Goal: Task Accomplishment & Management: Use online tool/utility

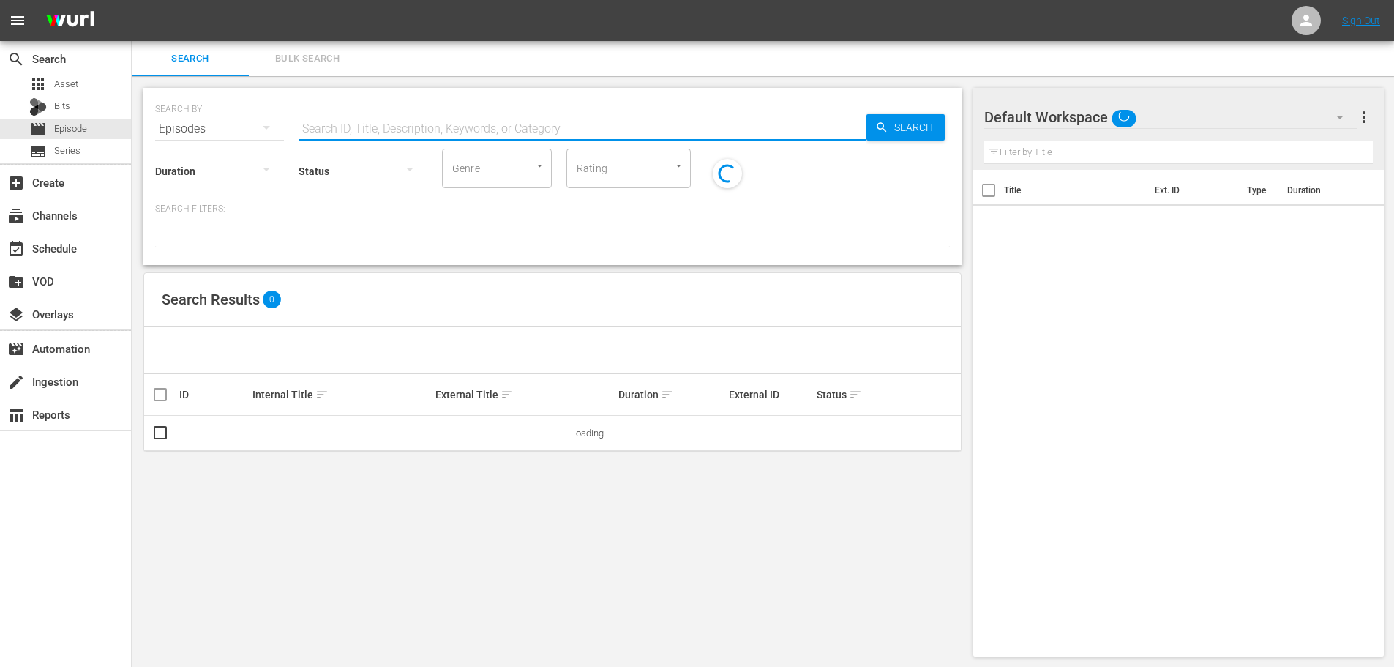
drag, startPoint x: 381, startPoint y: 121, endPoint x: 397, endPoint y: 119, distance: 16.4
click at [381, 121] on input "text" at bounding box center [583, 128] width 568 height 35
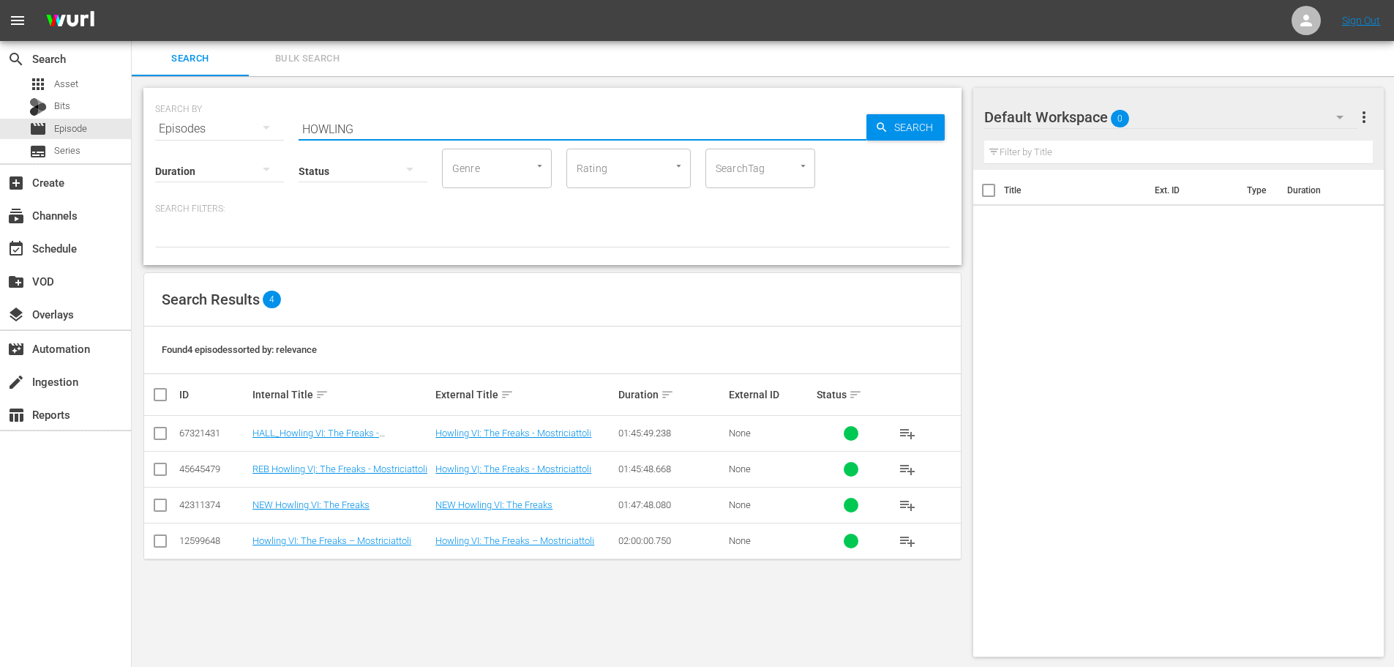
drag, startPoint x: 345, startPoint y: 114, endPoint x: 293, endPoint y: 122, distance: 51.8
click at [294, 121] on div "SEARCH BY Search By Episodes Search ID, Title, Description, Keywords, or Catego…" at bounding box center [552, 120] width 795 height 53
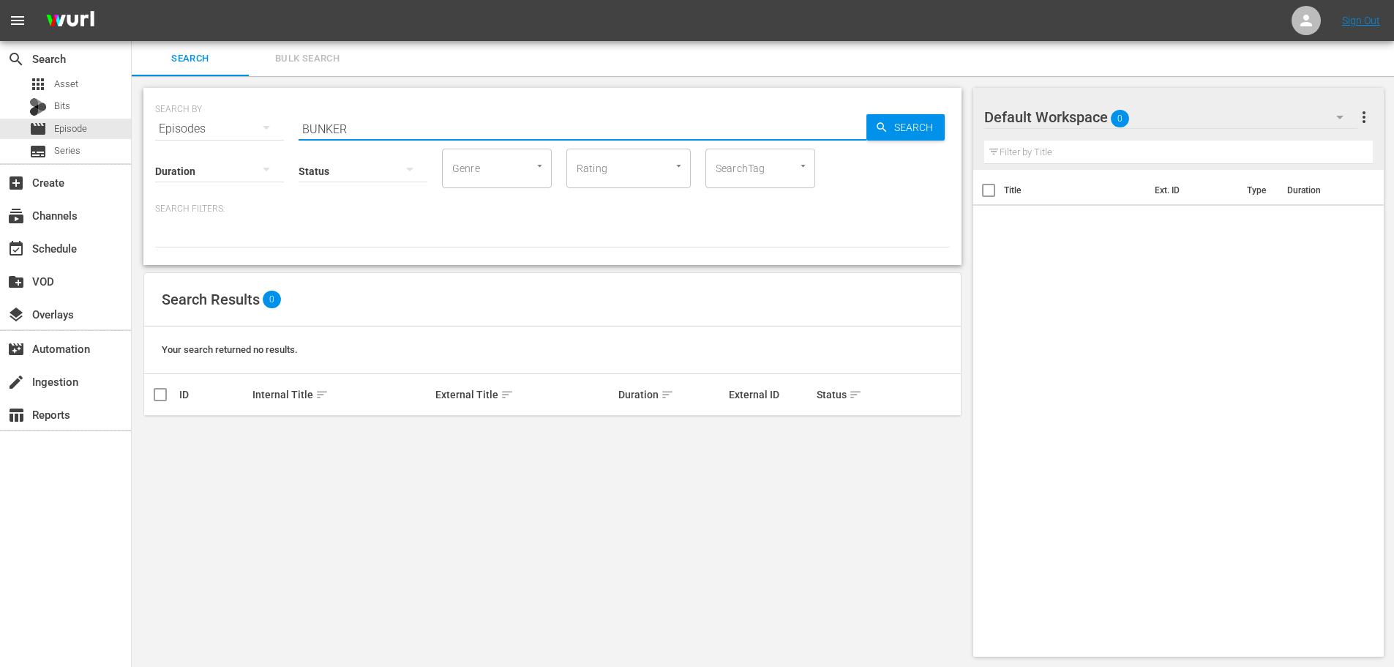
drag, startPoint x: 359, startPoint y: 123, endPoint x: 221, endPoint y: 121, distance: 137.6
click at [221, 121] on div "SEARCH BY Search By Episodes Search ID, Title, Description, Keywords, or Catego…" at bounding box center [552, 120] width 795 height 53
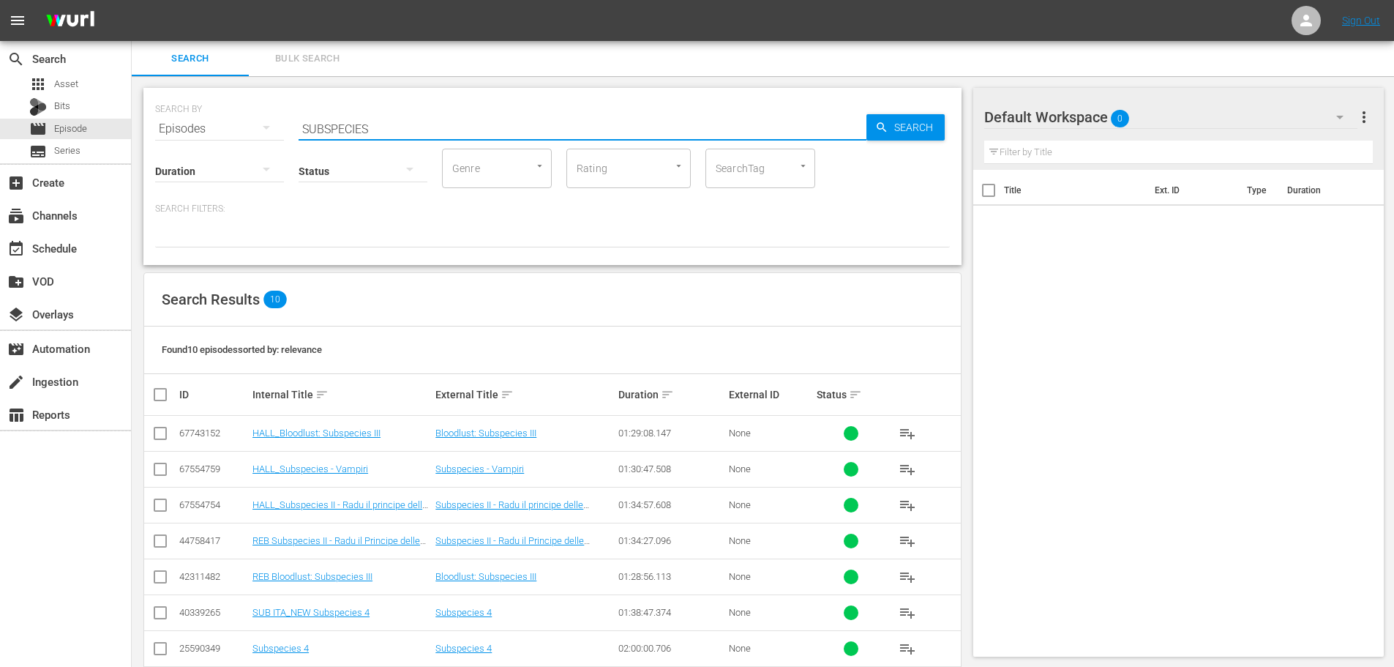
click at [252, 124] on div "SEARCH BY Search By Episodes Search ID, Title, Description, Keywords, or Catego…" at bounding box center [552, 120] width 795 height 53
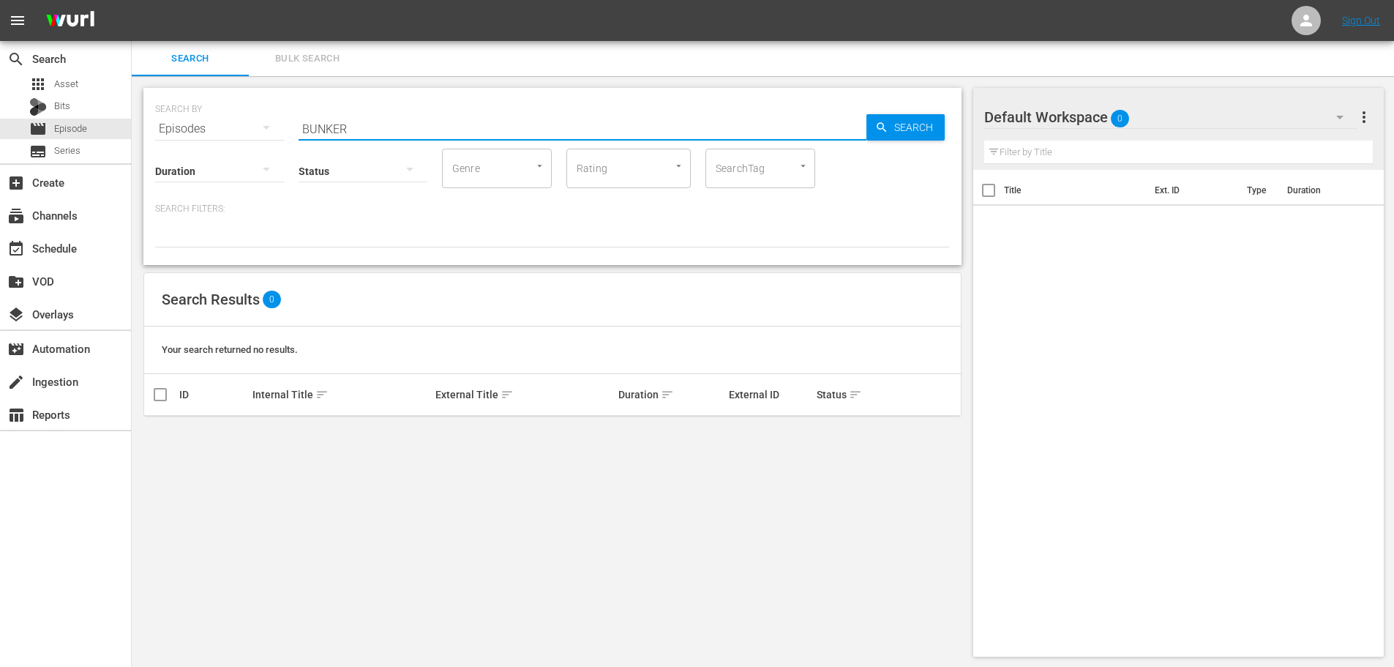
drag, startPoint x: 376, startPoint y: 132, endPoint x: 200, endPoint y: 143, distance: 175.9
click at [200, 143] on div "SEARCH BY Search By Episodes Search ID, Title, Description, Keywords, or Catego…" at bounding box center [552, 176] width 818 height 177
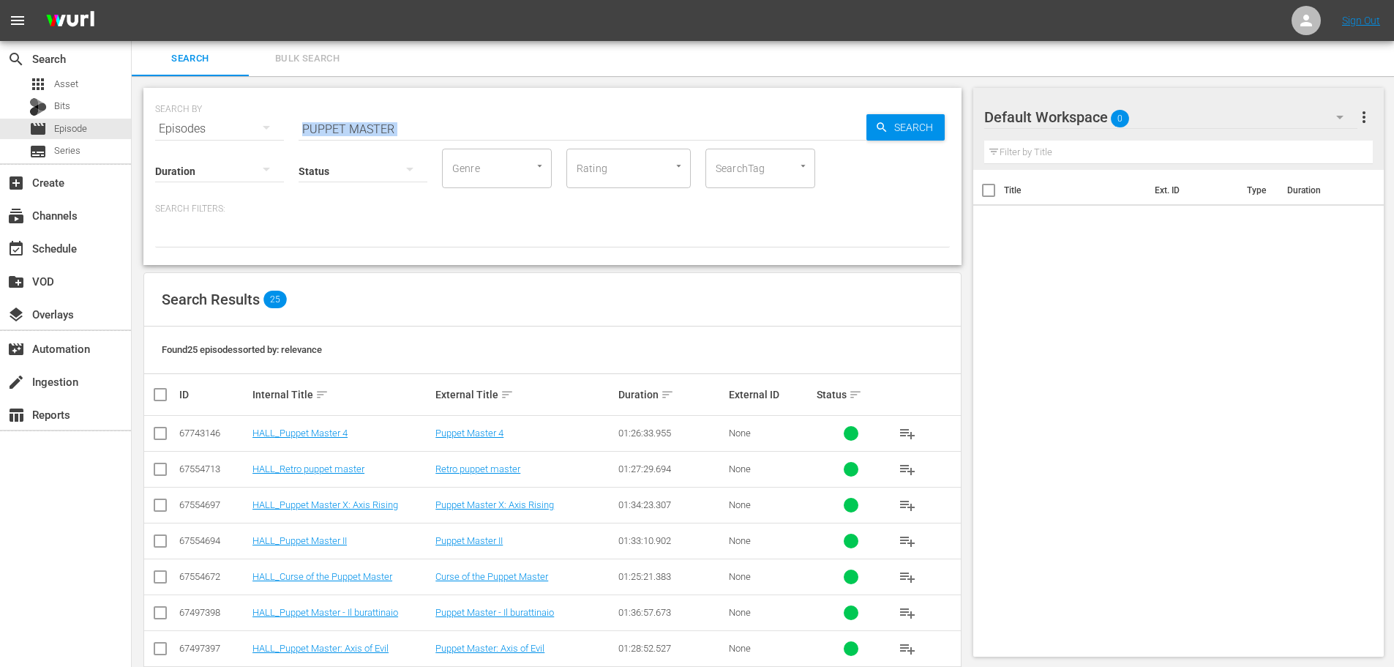
drag, startPoint x: 453, startPoint y: 108, endPoint x: 271, endPoint y: 141, distance: 184.4
click at [271, 141] on div "SEARCH BY Search By Episodes Search ID, Title, Description, Keywords, or Catego…" at bounding box center [552, 176] width 818 height 177
click at [351, 126] on input "PUPPET MASTER" at bounding box center [583, 128] width 568 height 35
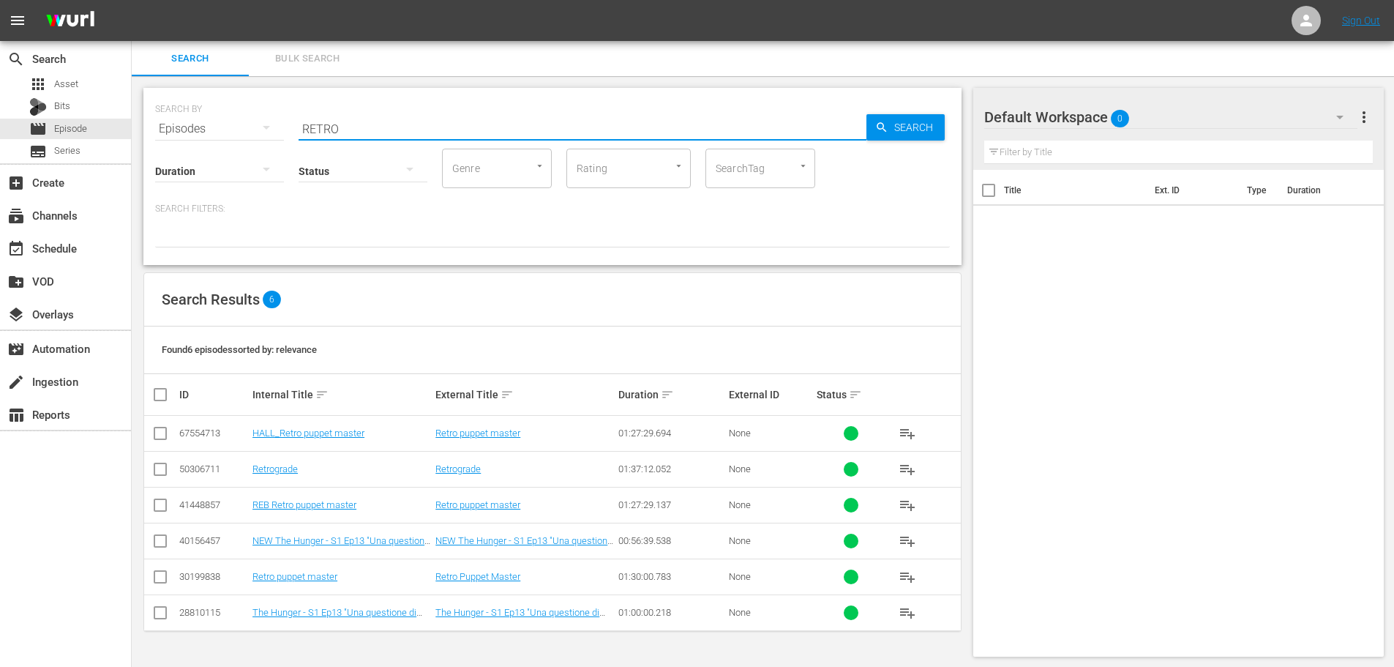
drag, startPoint x: 352, startPoint y: 114, endPoint x: 254, endPoint y: 143, distance: 102.1
click at [254, 143] on div "SEARCH BY Search By Episodes Search ID, Title, Description, Keywords, or Catego…" at bounding box center [552, 176] width 818 height 177
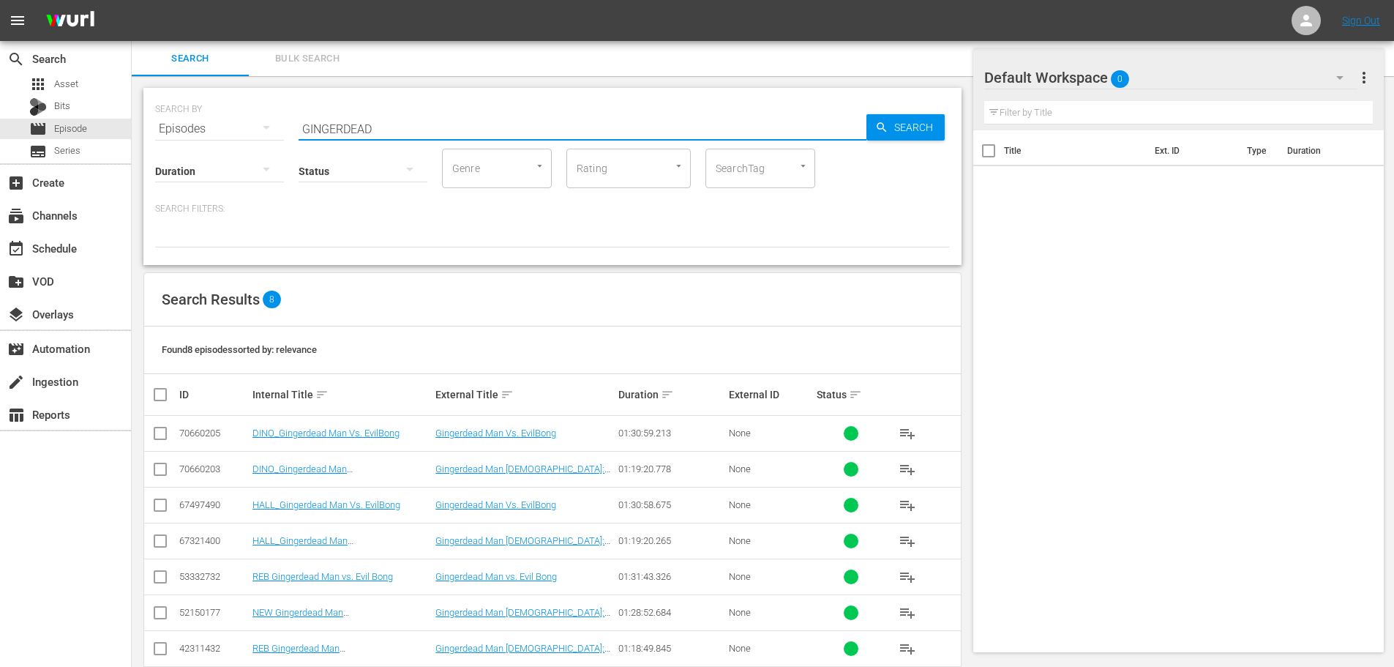
scroll to position [63, 0]
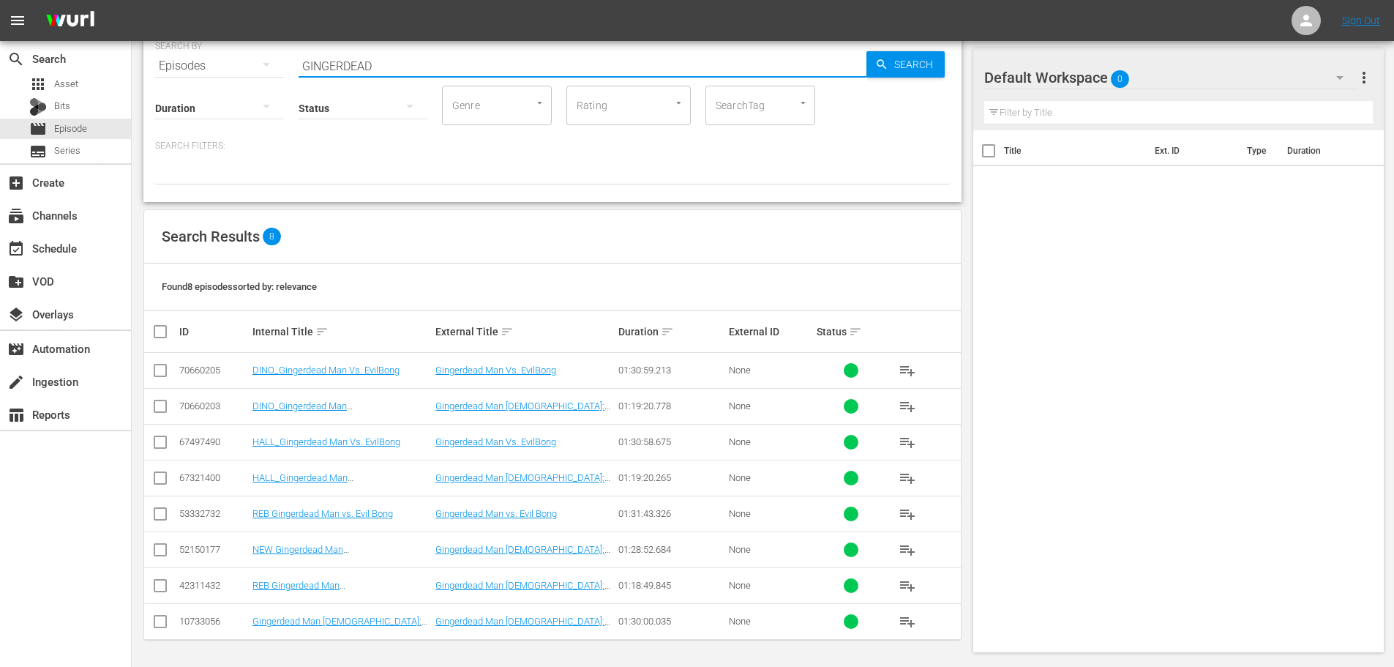
type input "GINGERDEAD"
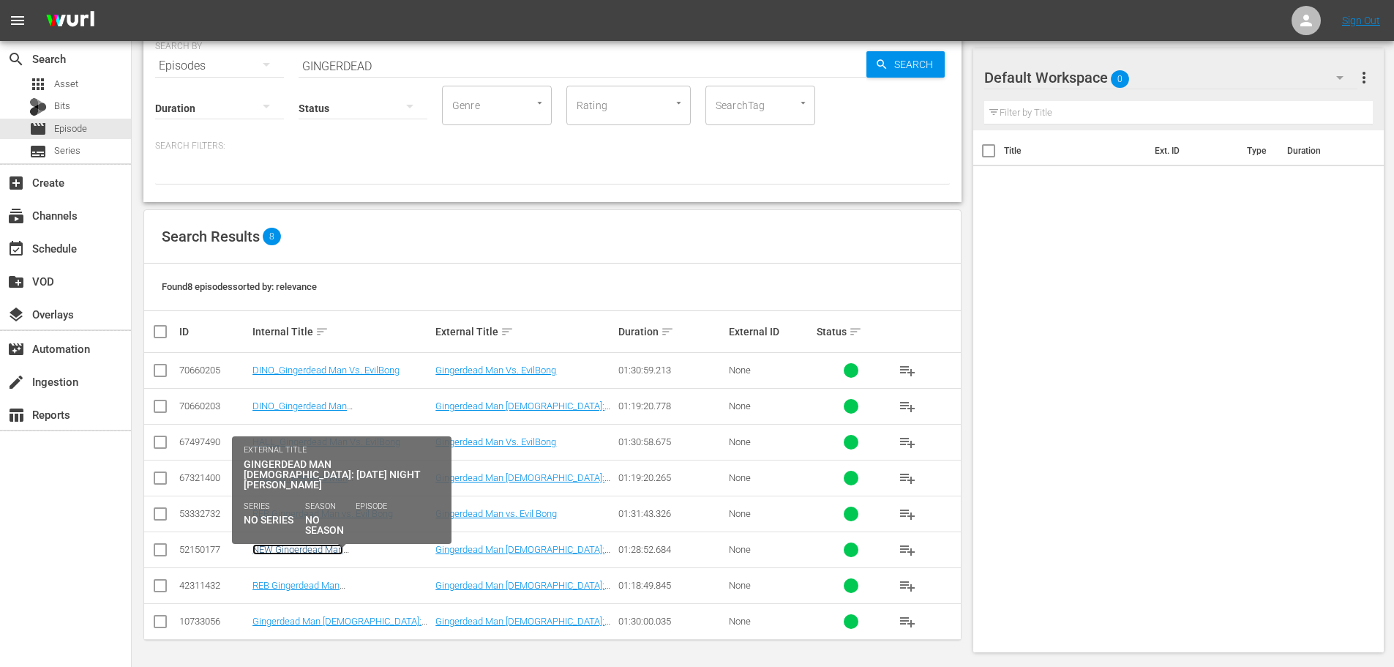
click at [297, 551] on link "NEW Gingerdead Man [DEMOGRAPHIC_DATA]: [DATE] Night [PERSON_NAME]" at bounding box center [328, 560] width 152 height 33
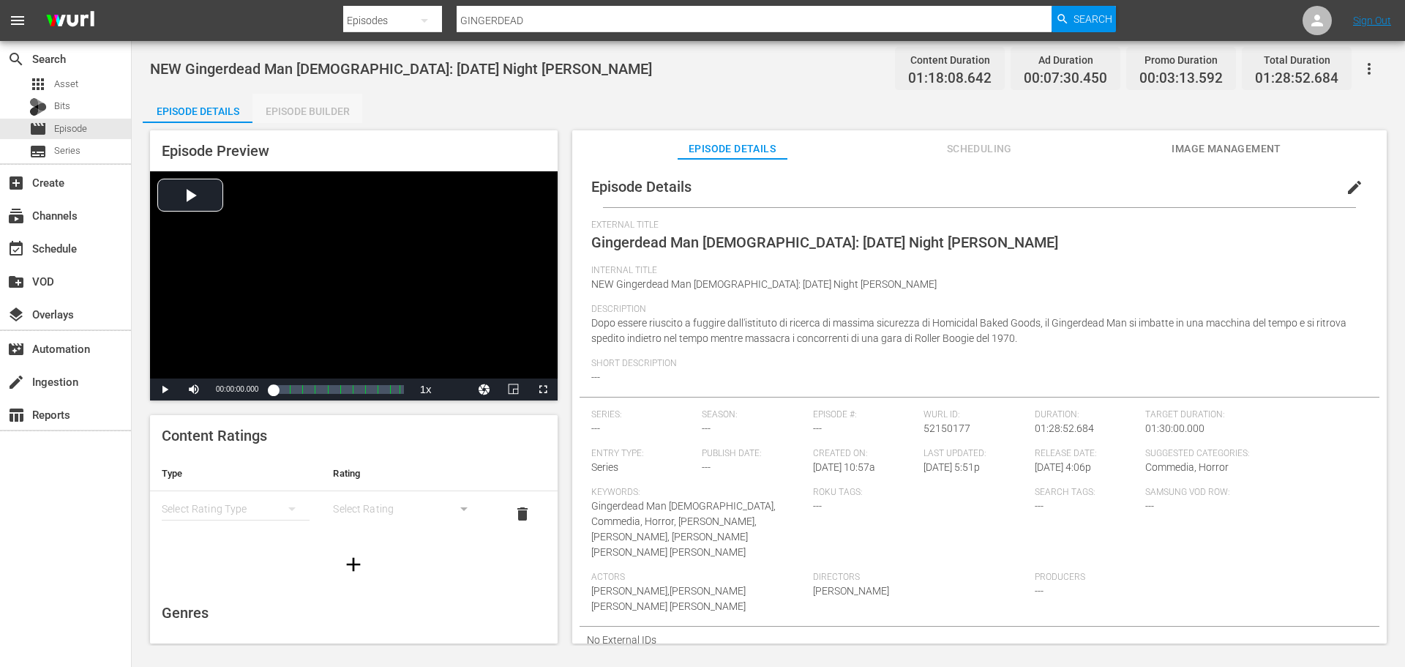
click at [295, 115] on div "Episode Builder" at bounding box center [307, 111] width 110 height 35
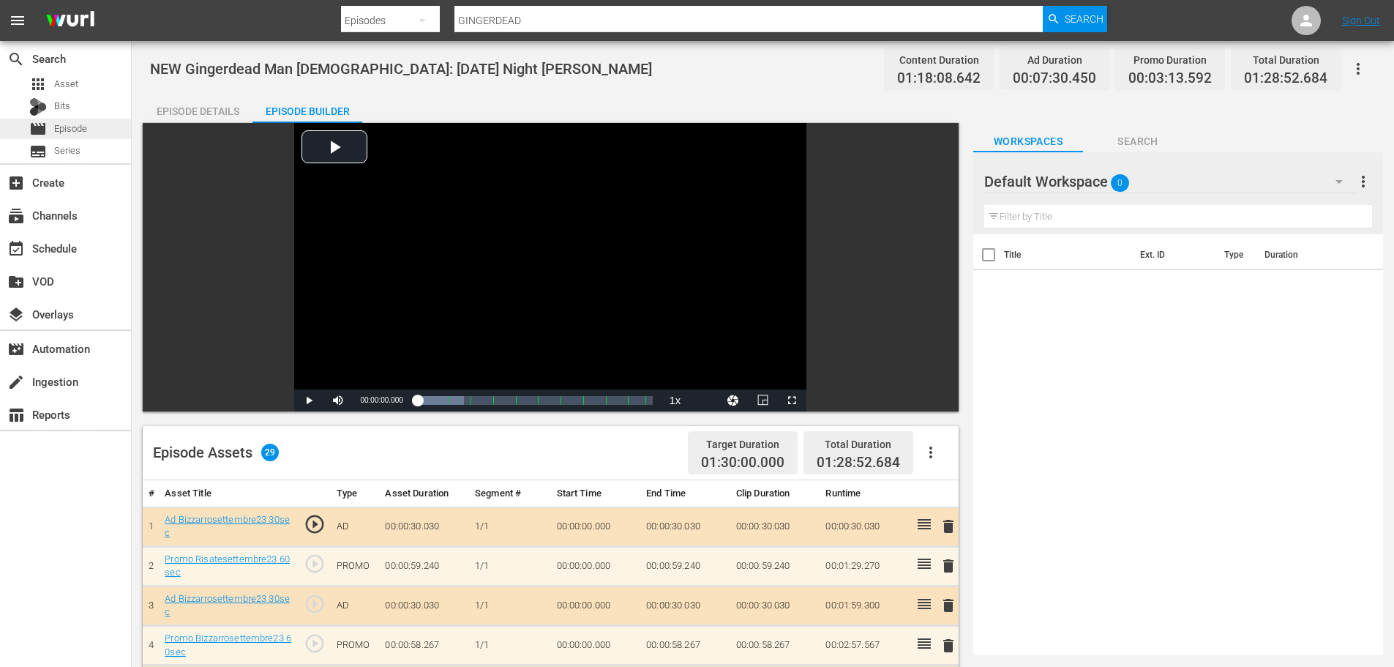
click at [89, 127] on div "movie Episode" at bounding box center [65, 129] width 131 height 20
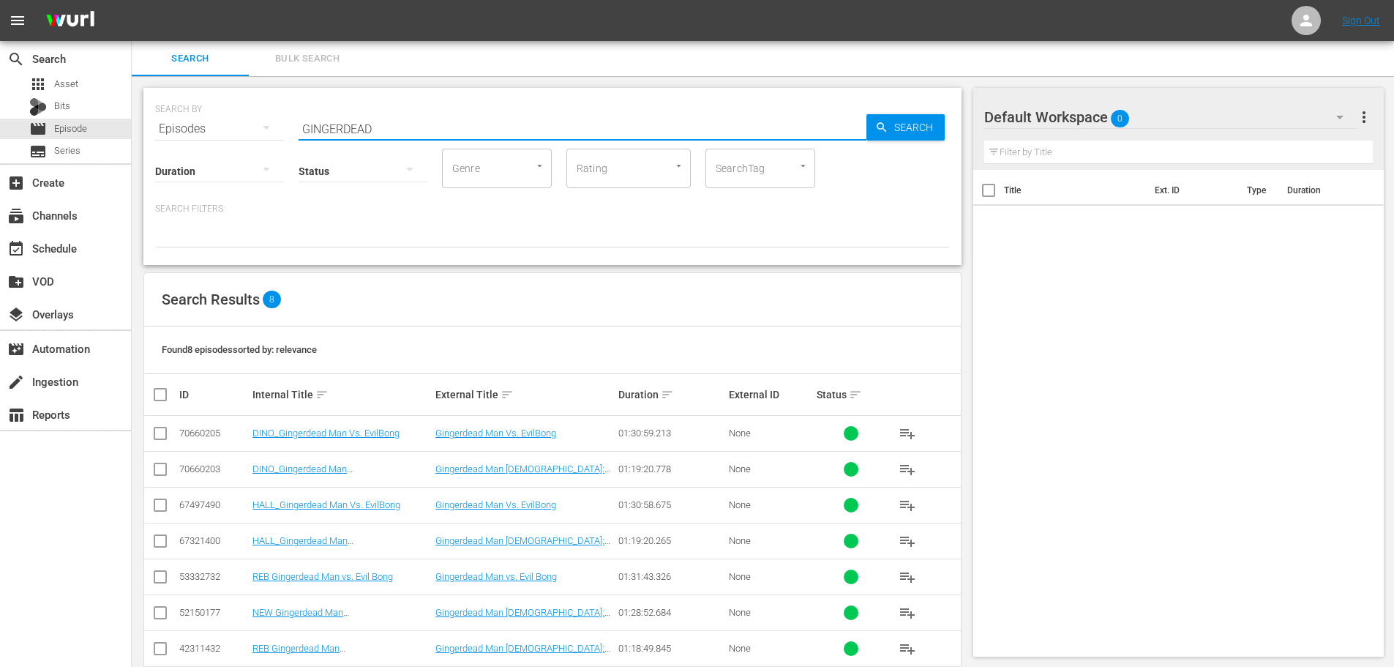
drag, startPoint x: 421, startPoint y: 130, endPoint x: 280, endPoint y: 138, distance: 142.2
click at [280, 138] on div "SEARCH BY Search By Episodes Search ID, Title, Description, Keywords, or Catego…" at bounding box center [552, 176] width 818 height 177
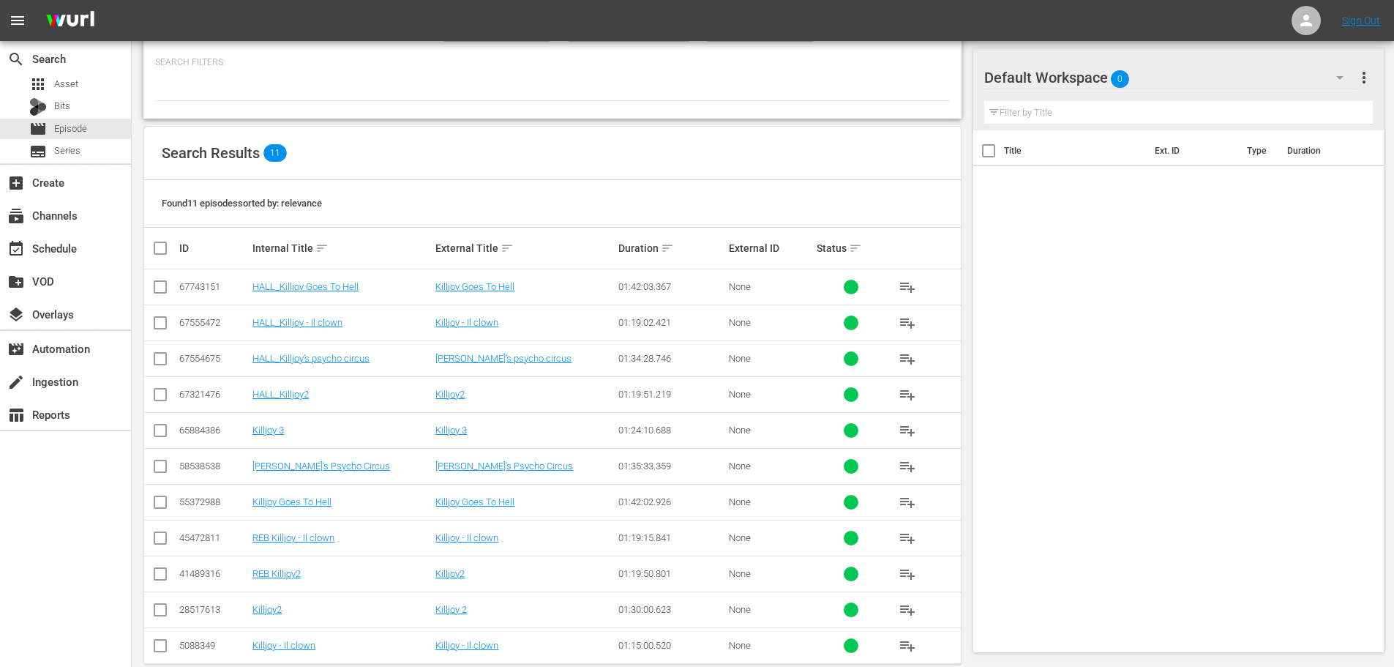
scroll to position [170, 0]
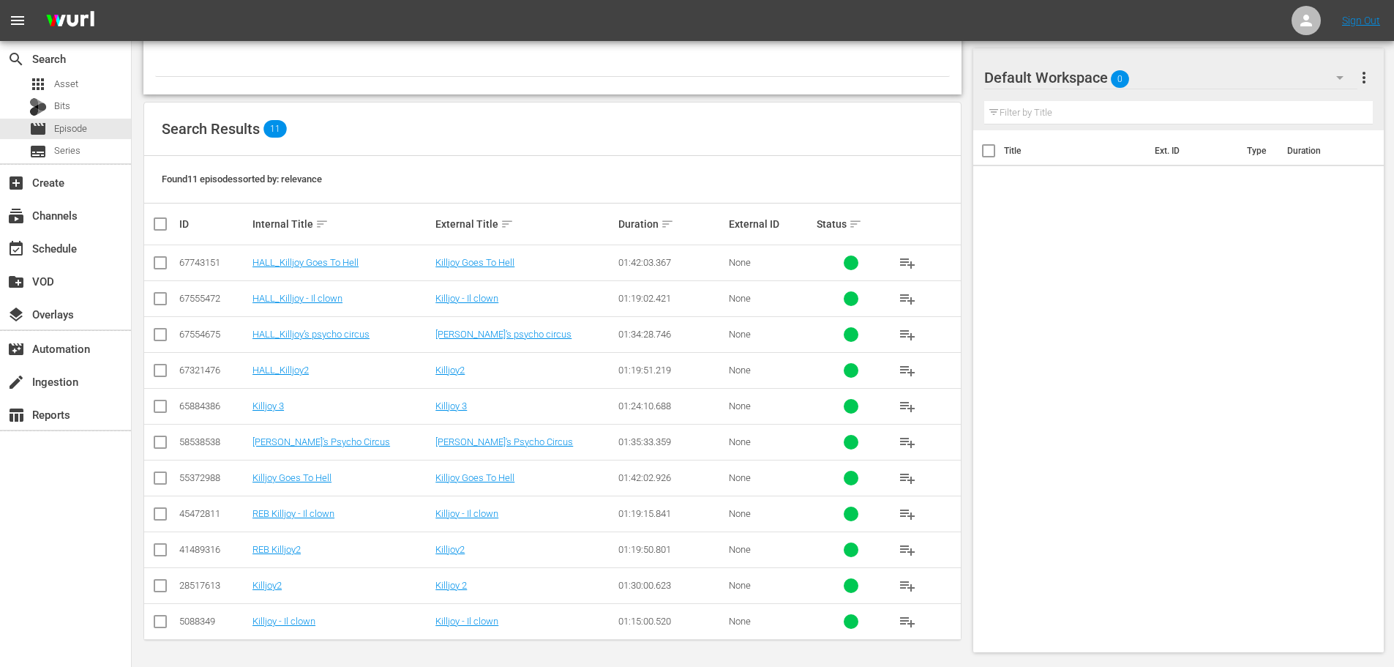
type input "KILLJOY"
